Goal: Find specific page/section: Find specific page/section

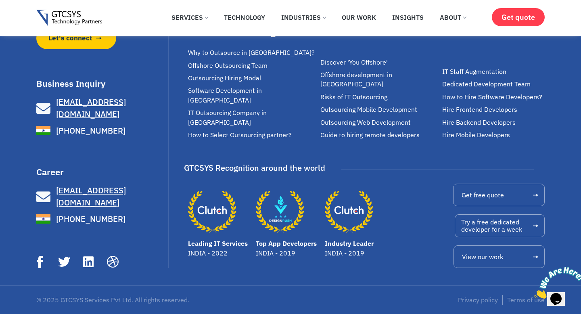
scroll to position [2424, 0]
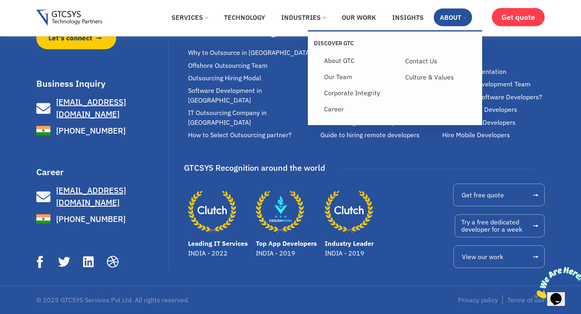
click at [466, 12] on link "About" at bounding box center [453, 17] width 38 height 18
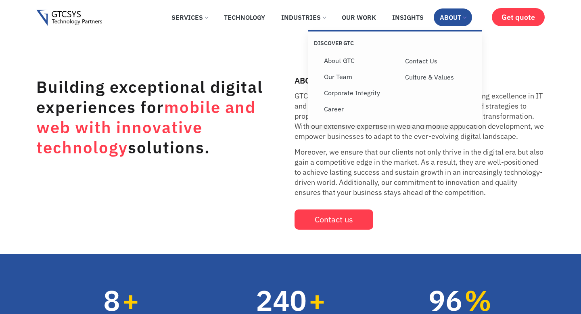
click at [464, 12] on link "About" at bounding box center [453, 17] width 38 height 18
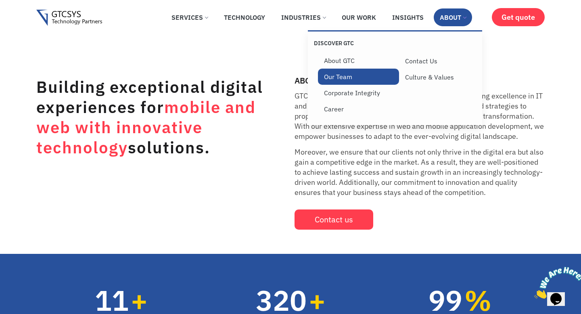
click at [363, 77] on link "Our Team" at bounding box center [358, 77] width 81 height 16
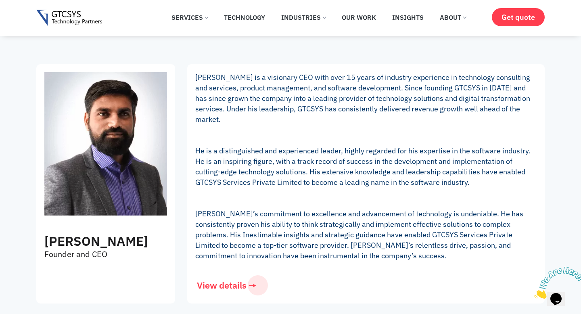
scroll to position [176, 0]
click at [75, 233] on h3 "[PERSON_NAME]" at bounding box center [105, 241] width 123 height 16
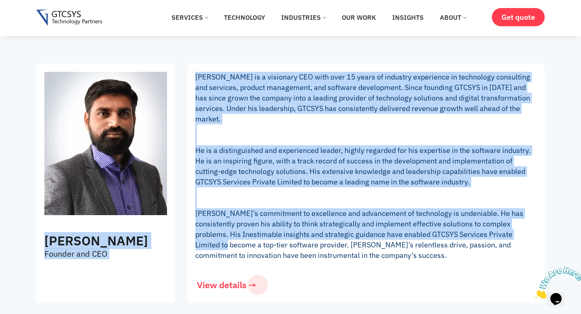
drag, startPoint x: 42, startPoint y: 243, endPoint x: 182, endPoint y: 242, distance: 139.2
click at [182, 242] on div "[PERSON_NAME] Founder and CEO [PERSON_NAME] is a visionary CEO with over 15 yea…" at bounding box center [290, 183] width 508 height 247
copy div "Loremi Dolorsit Ametcon adi ELI Seddoe Temporin ut l etdolorem ALI enim admi 91…"
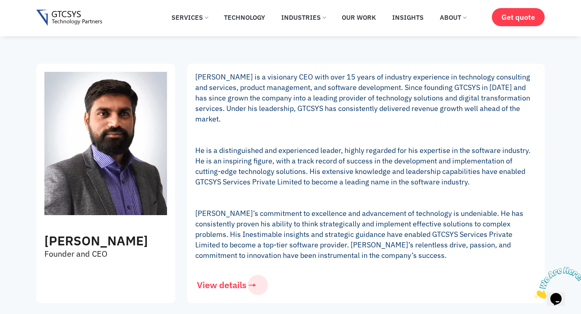
click at [167, 241] on div "[PERSON_NAME] Founder and CEO" at bounding box center [105, 165] width 131 height 195
drag, startPoint x: 41, startPoint y: 243, endPoint x: 163, endPoint y: 242, distance: 122.6
click at [163, 242] on div "[PERSON_NAME] Founder and CEO" at bounding box center [105, 165] width 131 height 195
copy h3 "[PERSON_NAME]"
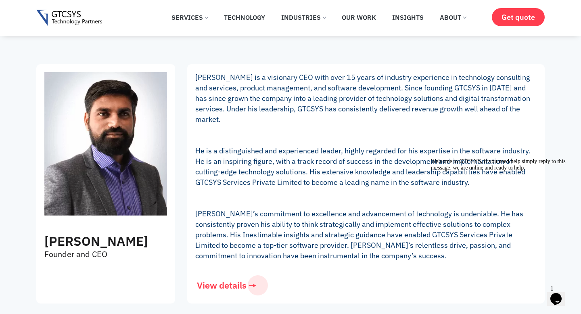
scroll to position [173, 0]
